Goal: Entertainment & Leisure: Consume media (video, audio)

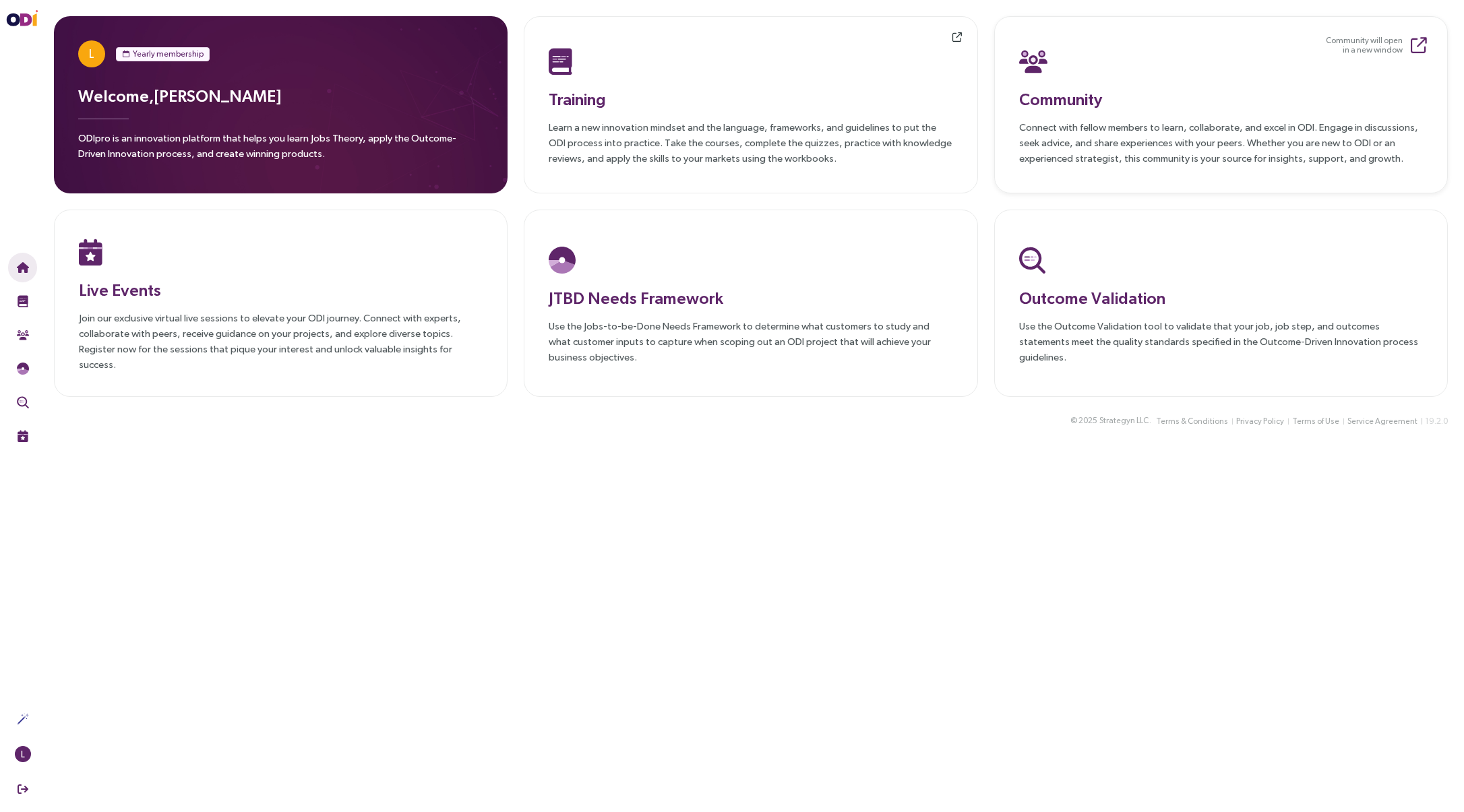
click at [1143, 121] on p "Connect with fellow members to learn, collaborate, and excel in ODI. Engage in …" at bounding box center [1221, 142] width 403 height 46
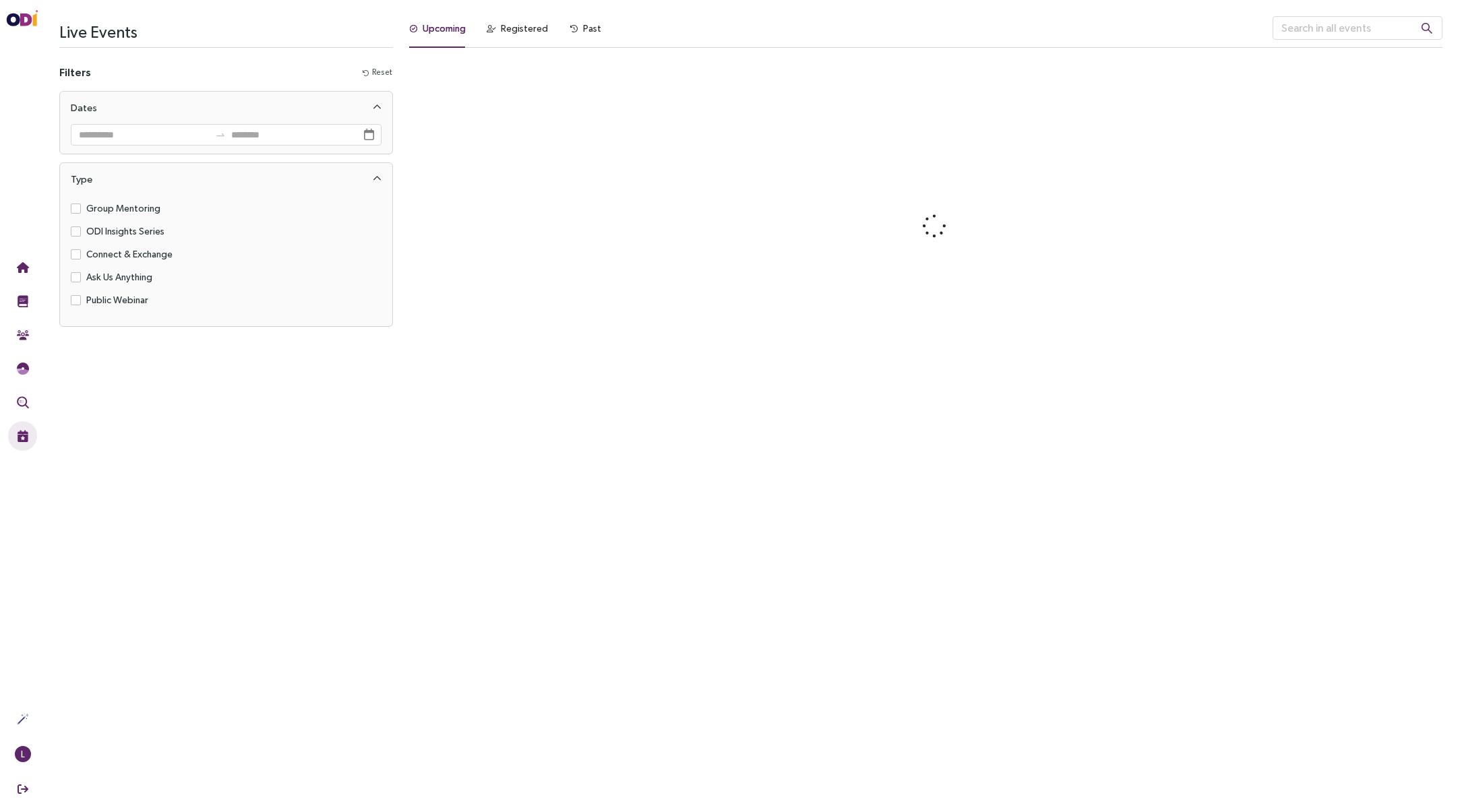
scroll to position [4093, 0]
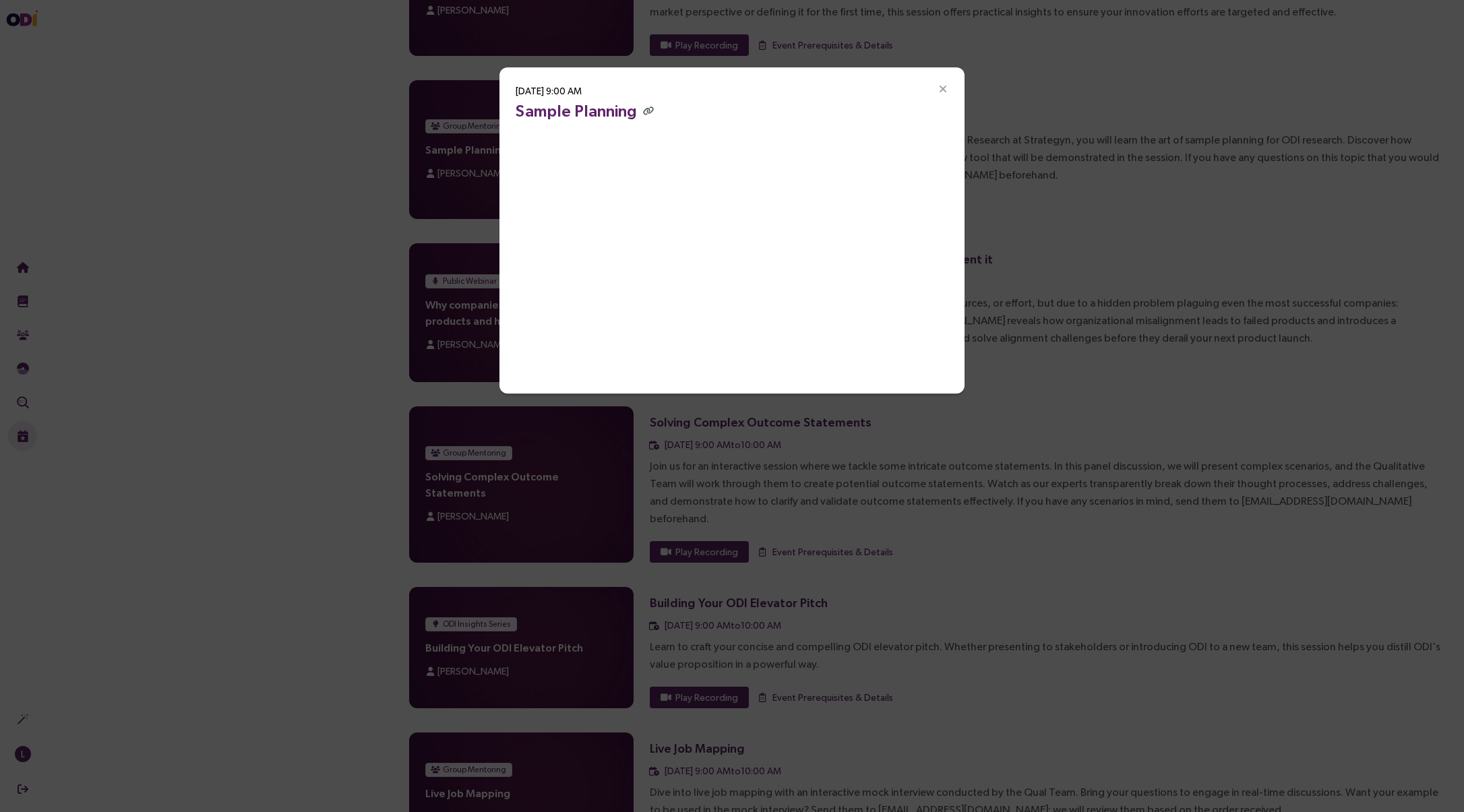
click at [941, 89] on icon "Close" at bounding box center [943, 90] width 12 height 12
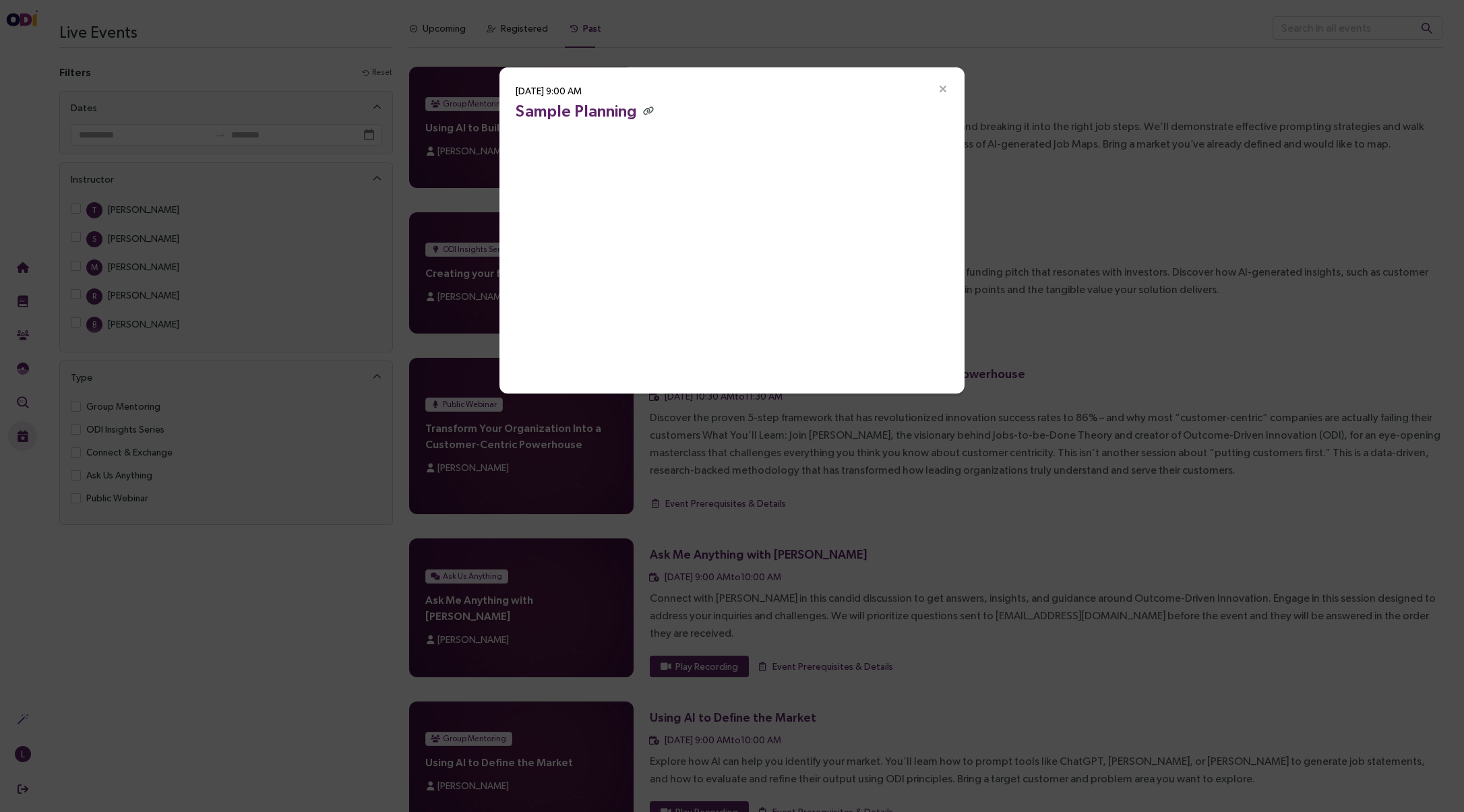
scroll to position [4093, 0]
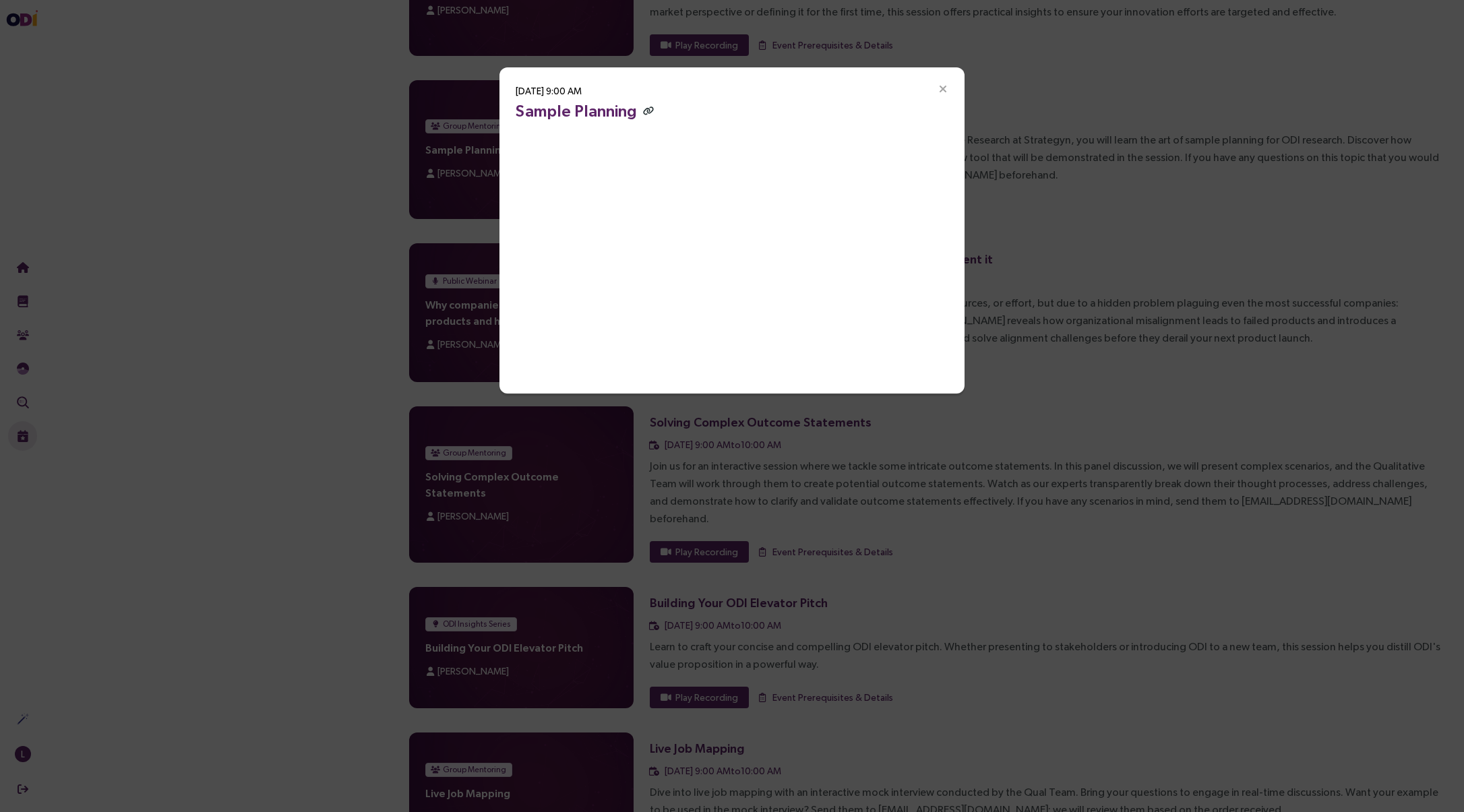
click at [647, 110] on icon "button" at bounding box center [649, 110] width 11 height 8
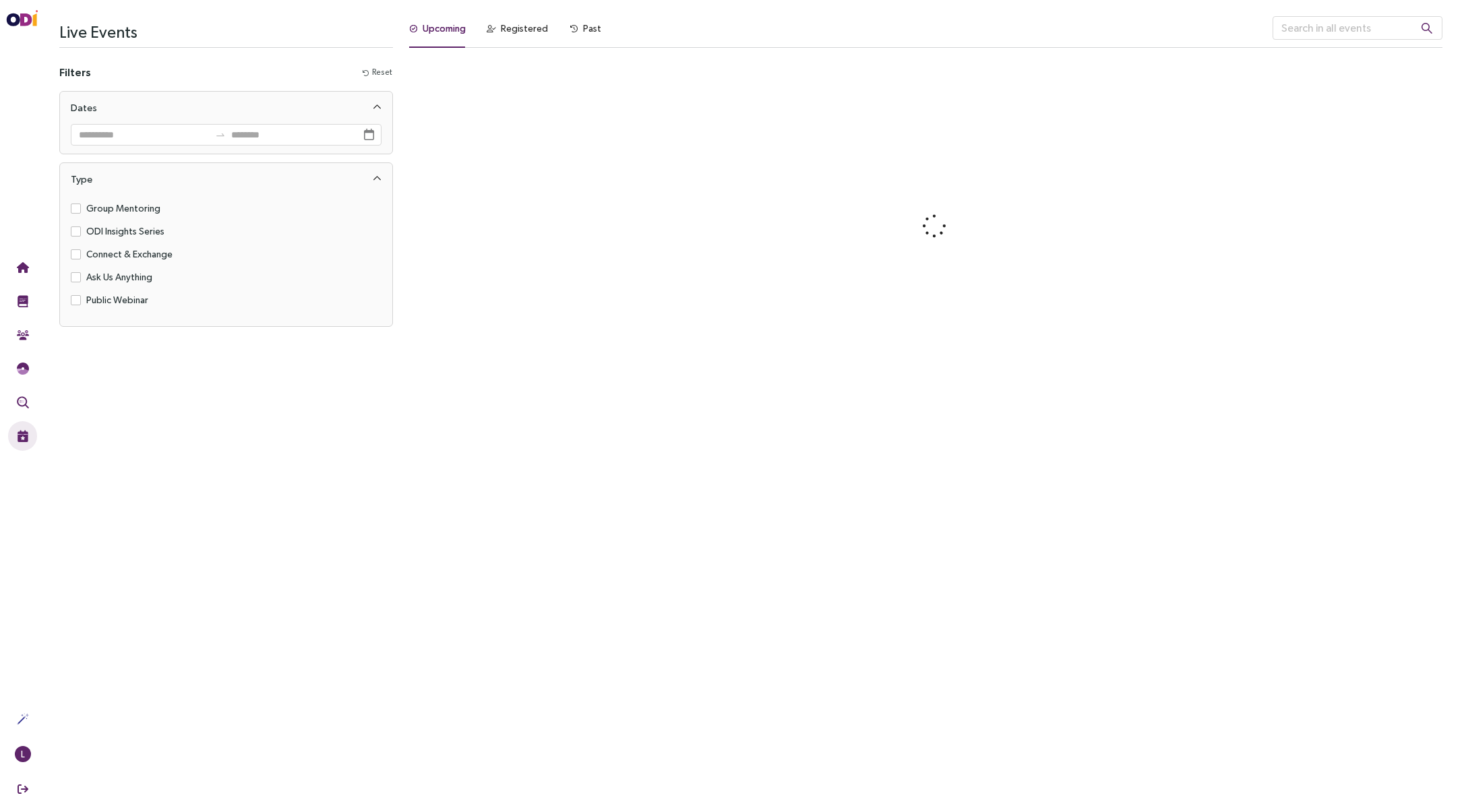
scroll to position [4093, 0]
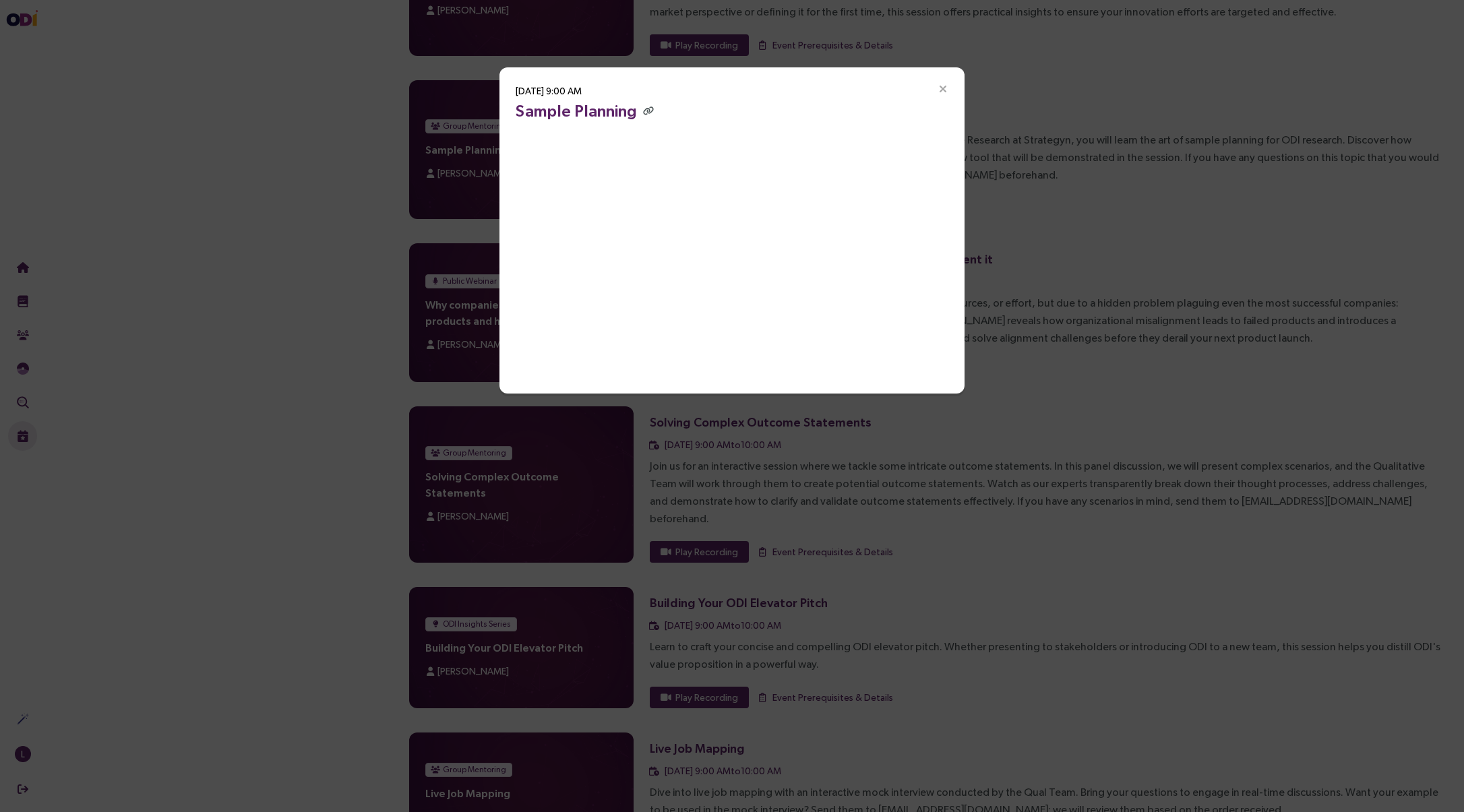
click at [947, 89] on icon "Close" at bounding box center [943, 90] width 12 height 12
